Goal: Find specific page/section: Find specific page/section

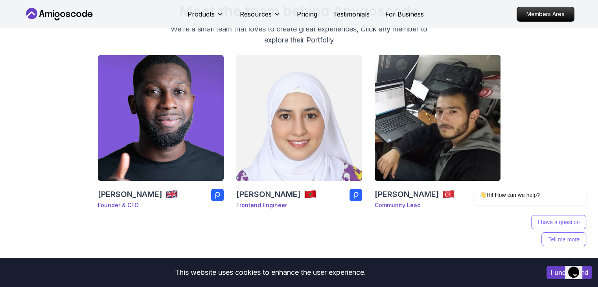
click at [264, 194] on h3 "[PERSON_NAME]" at bounding box center [268, 194] width 65 height 11
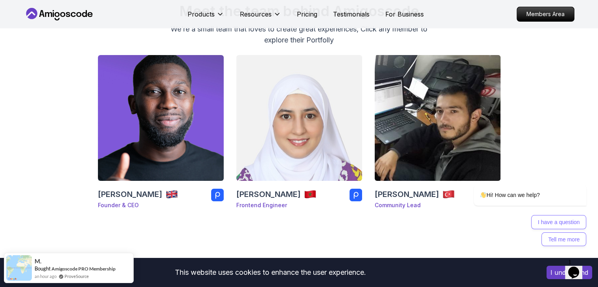
click at [419, 81] on body "This website uses cookies to enhance the user experience. I understand Products…" at bounding box center [299, 274] width 598 height 725
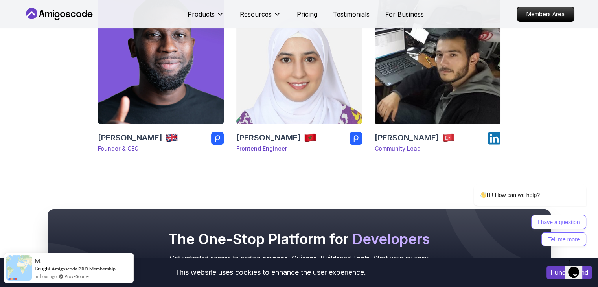
scroll to position [133, 0]
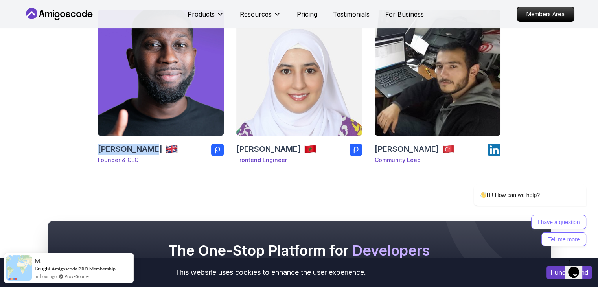
drag, startPoint x: 85, startPoint y: 151, endPoint x: 144, endPoint y: 146, distance: 60.0
click at [144, 146] on div "[PERSON_NAME] Founder & CEO [PERSON_NAME] Frontend Engineer [PERSON_NAME] Commu…" at bounding box center [299, 90] width 551 height 160
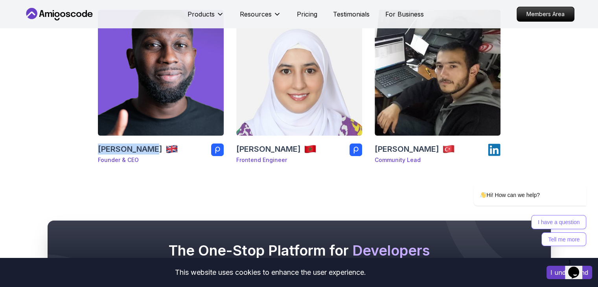
copy h3 "[PERSON_NAME]"
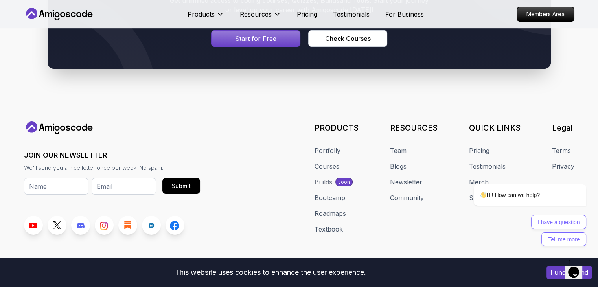
scroll to position [402, 0]
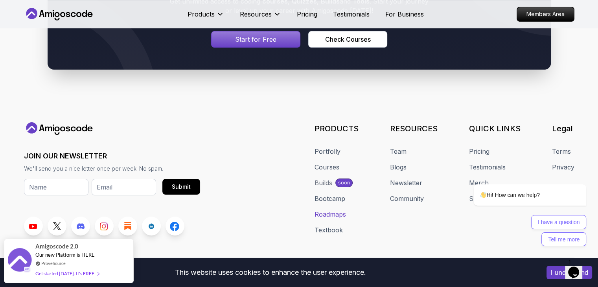
click at [332, 213] on link "Roadmaps" at bounding box center [330, 214] width 31 height 9
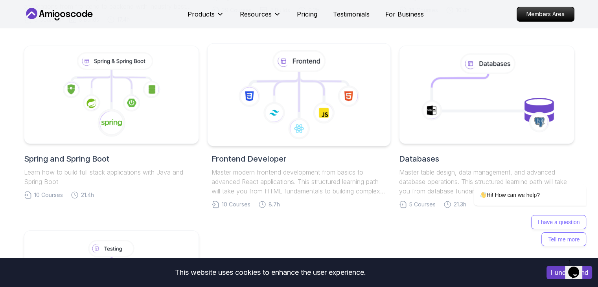
scroll to position [325, 0]
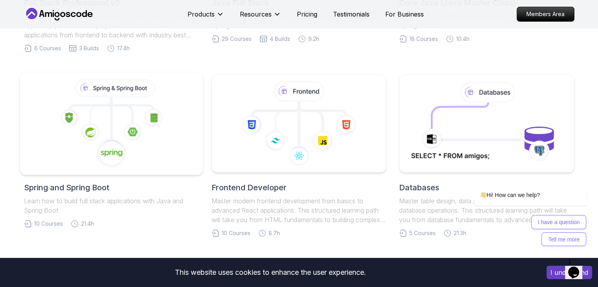
click at [116, 140] on icon at bounding box center [111, 153] width 30 height 30
